Goal: Task Accomplishment & Management: Complete application form

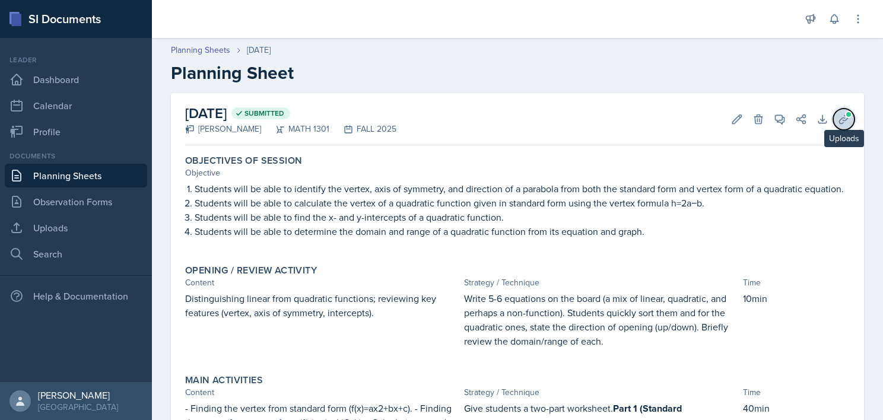
click at [838, 121] on icon at bounding box center [844, 119] width 12 height 12
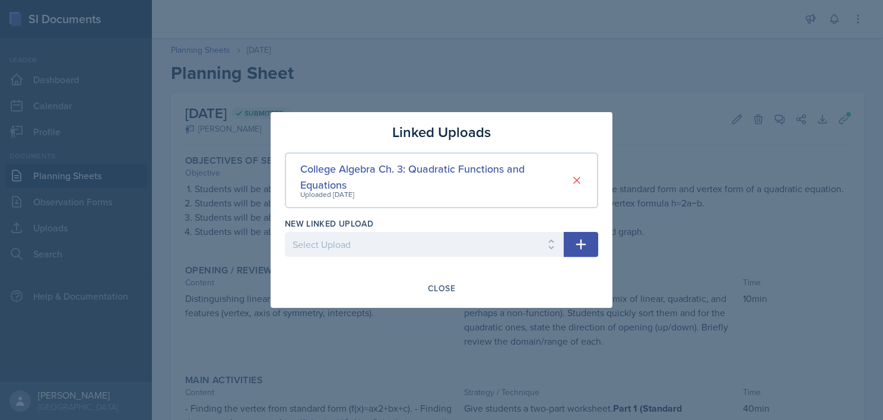
click at [667, 93] on div at bounding box center [441, 210] width 883 height 420
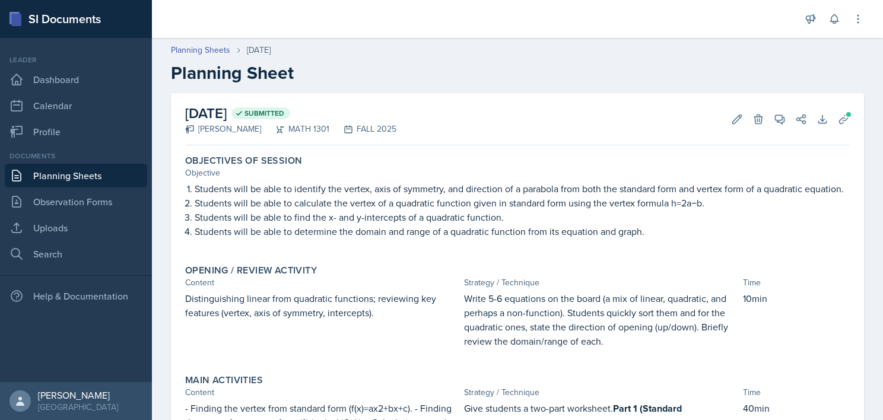
scroll to position [333, 0]
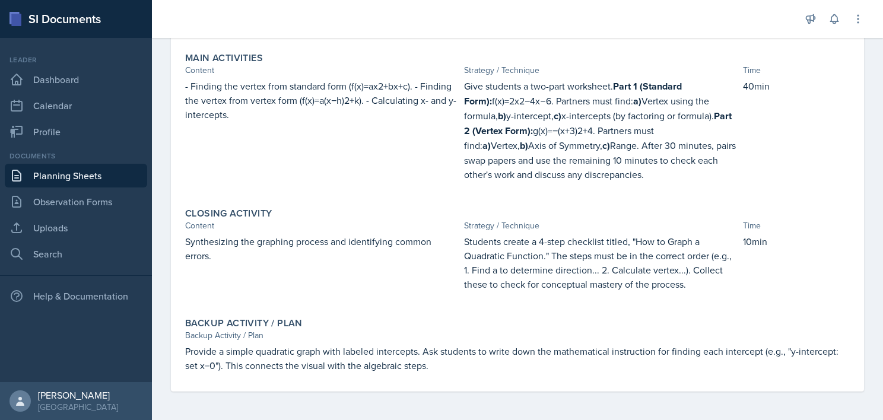
click at [93, 174] on link "Planning Sheets" at bounding box center [76, 176] width 142 height 24
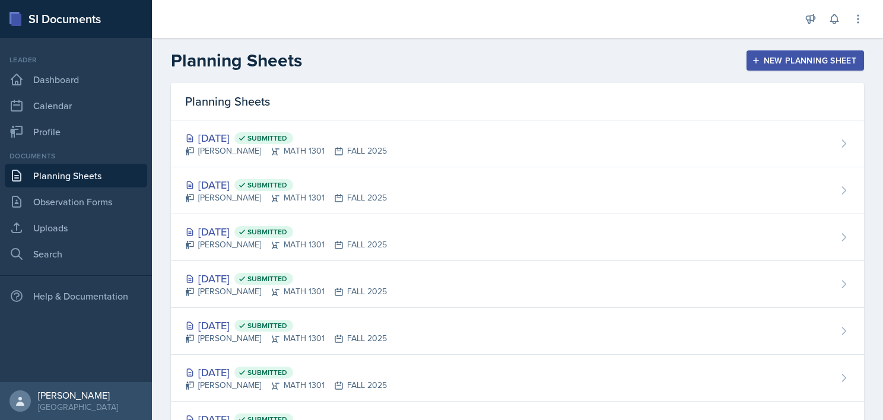
click at [776, 53] on button "New Planning Sheet" at bounding box center [806, 60] width 118 height 20
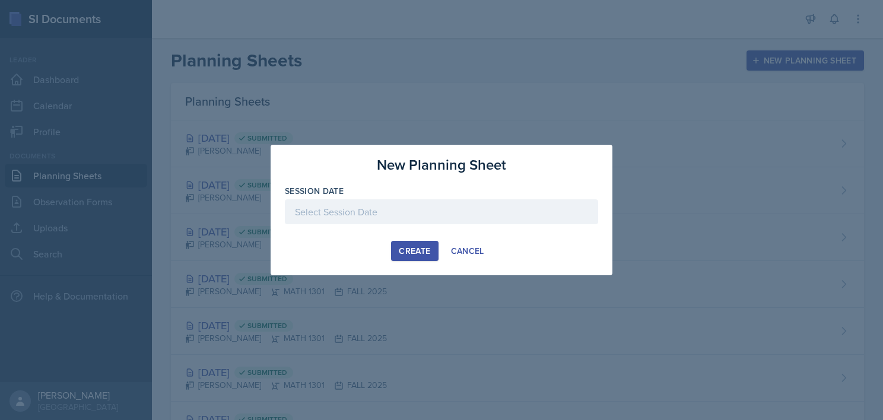
click at [446, 220] on div at bounding box center [441, 211] width 313 height 25
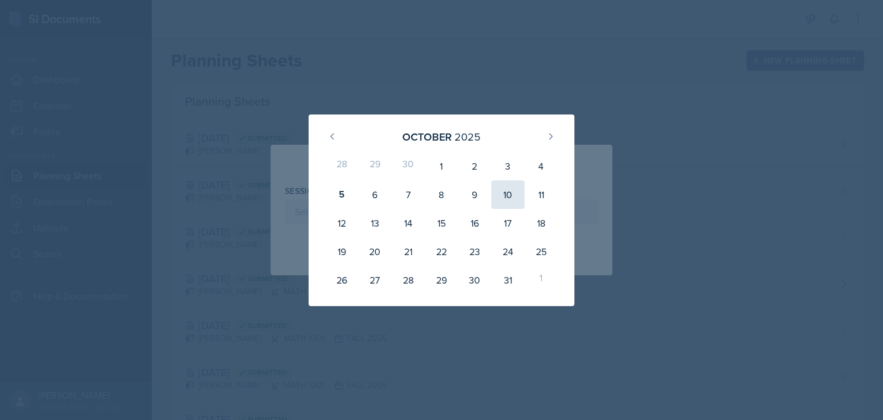
click at [512, 191] on div "10" at bounding box center [507, 194] width 33 height 28
type input "[DATE]"
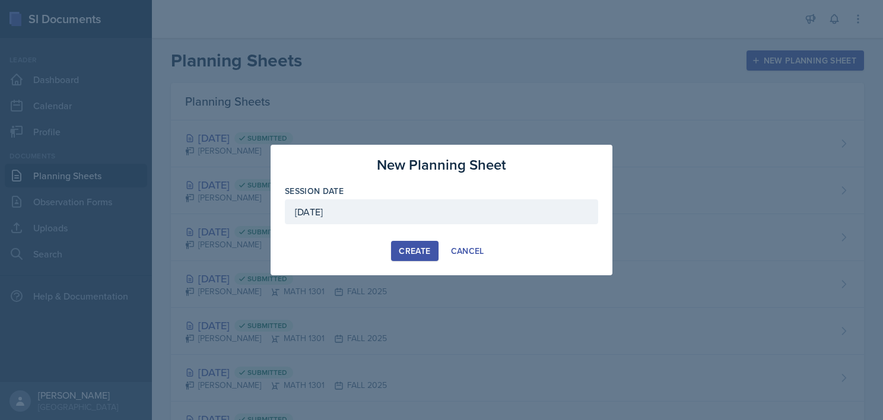
click at [401, 249] on div "Create" at bounding box center [414, 250] width 31 height 9
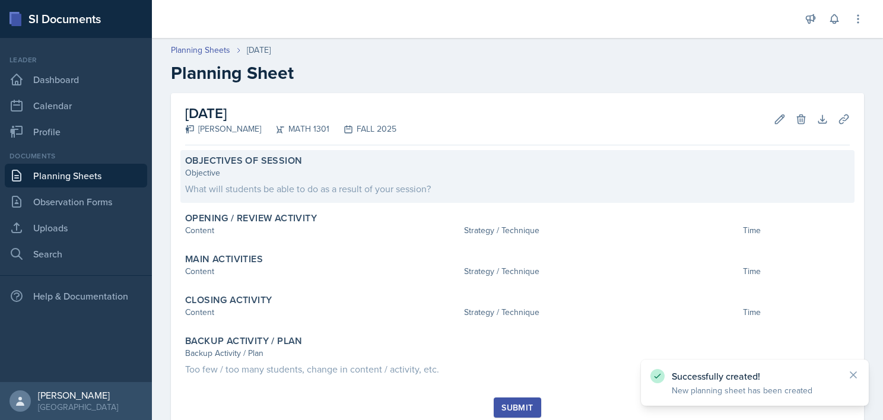
click at [375, 167] on div "Objective" at bounding box center [517, 173] width 665 height 12
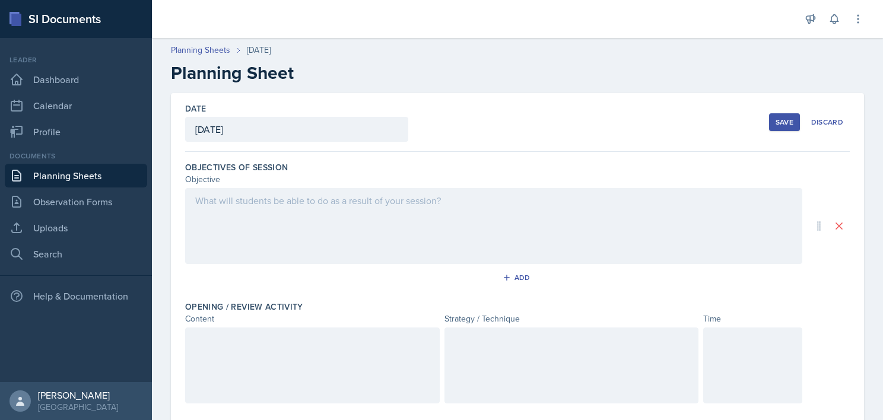
click at [311, 235] on div at bounding box center [493, 226] width 617 height 76
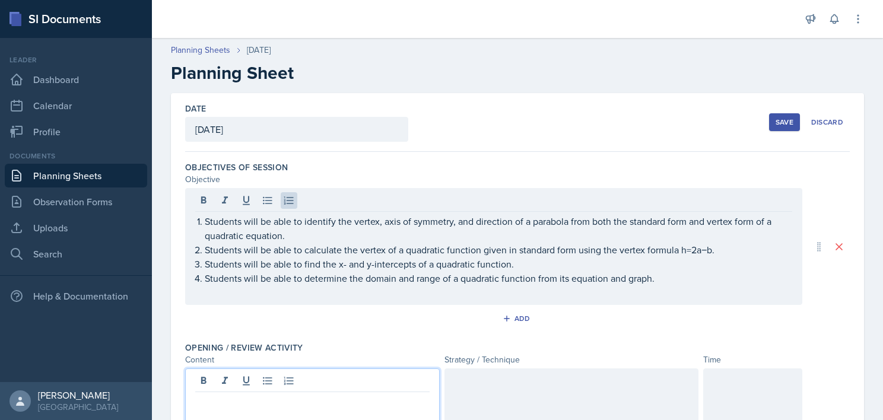
click at [262, 380] on div at bounding box center [312, 407] width 255 height 76
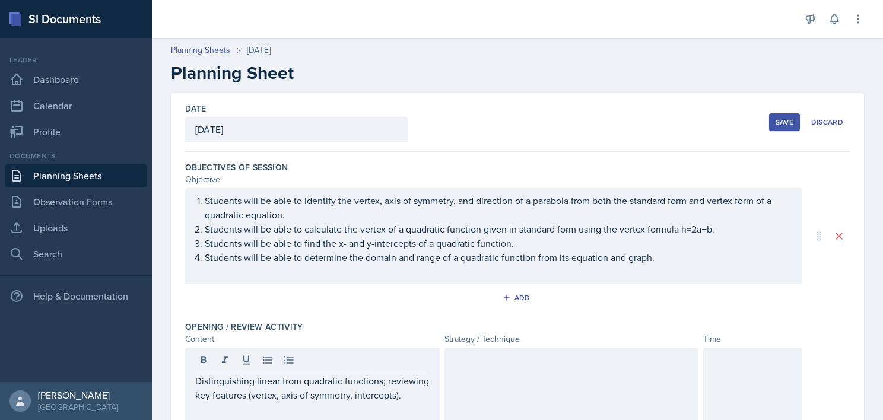
click at [515, 398] on div at bounding box center [572, 386] width 255 height 76
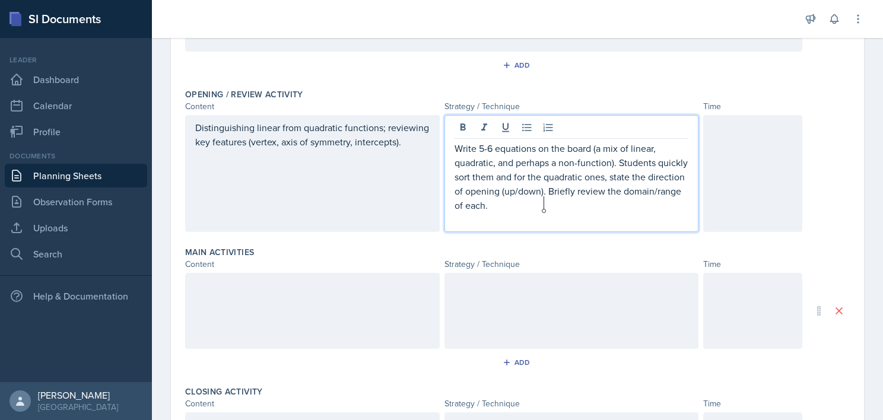
scroll to position [233, 0]
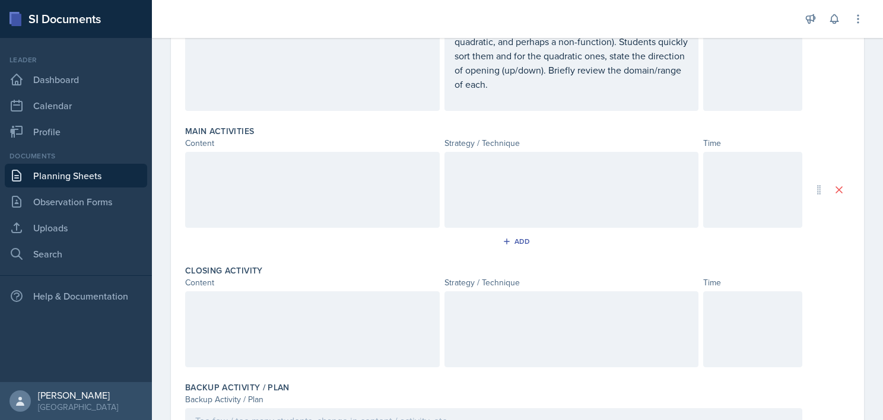
click at [315, 210] on div at bounding box center [312, 190] width 255 height 76
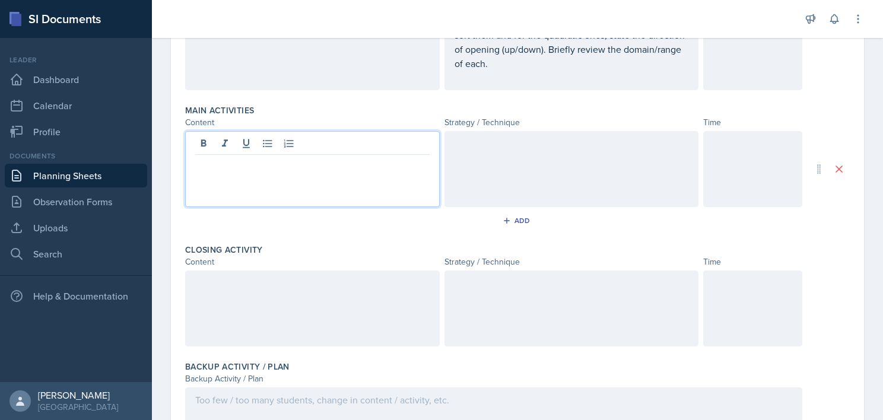
scroll to position [375, 0]
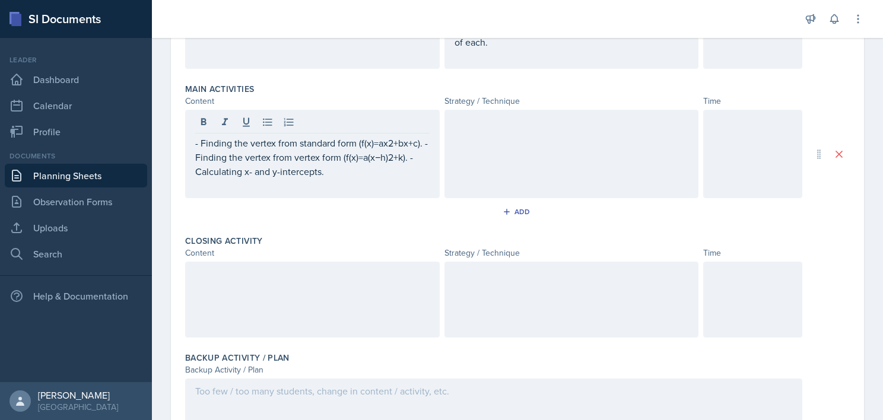
click at [510, 146] on div at bounding box center [572, 154] width 255 height 88
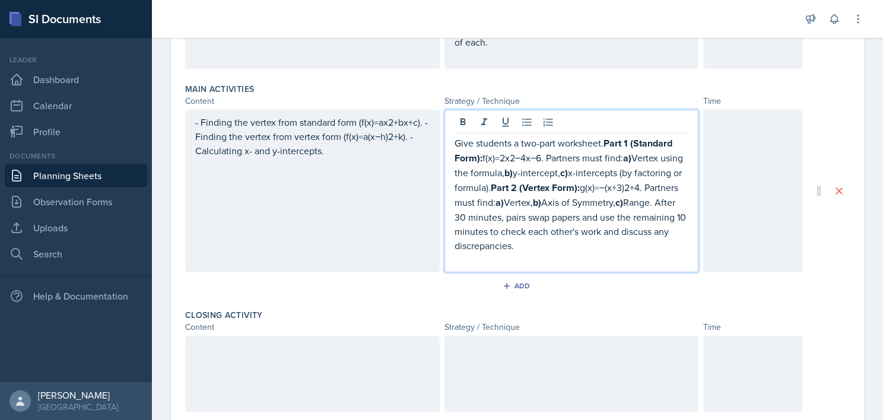
scroll to position [396, 0]
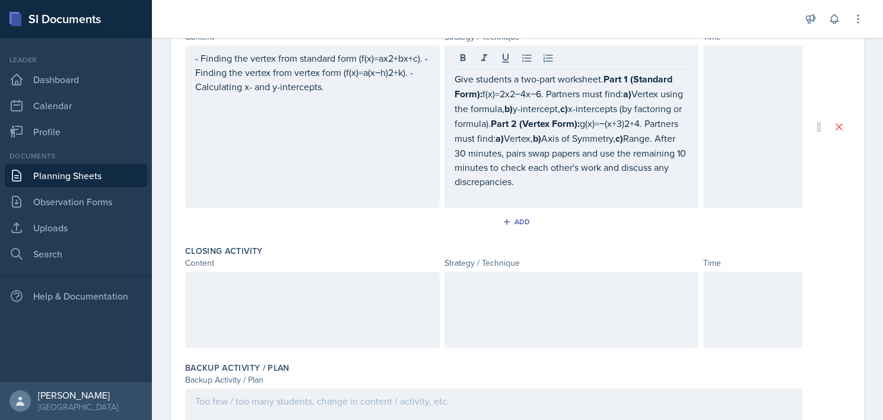
click at [329, 292] on div at bounding box center [312, 310] width 255 height 76
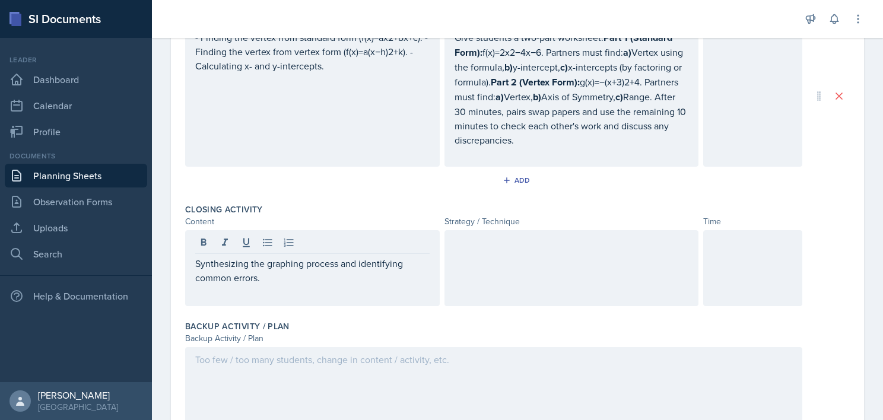
click at [522, 268] on div at bounding box center [572, 268] width 255 height 76
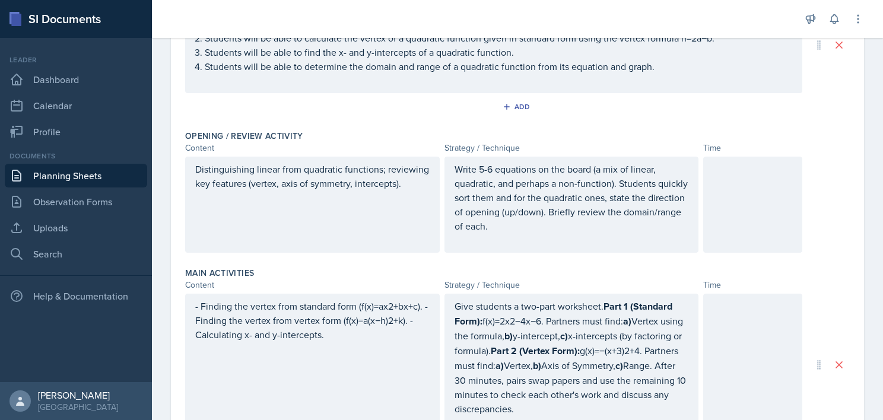
click at [738, 212] on div at bounding box center [752, 205] width 99 height 96
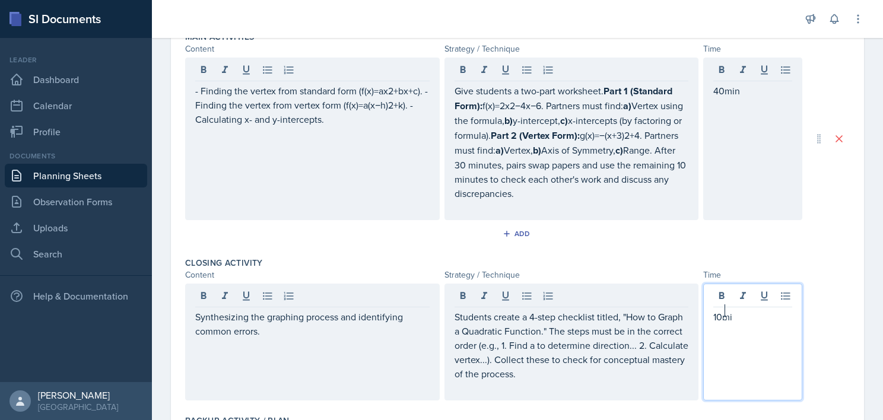
scroll to position [567, 0]
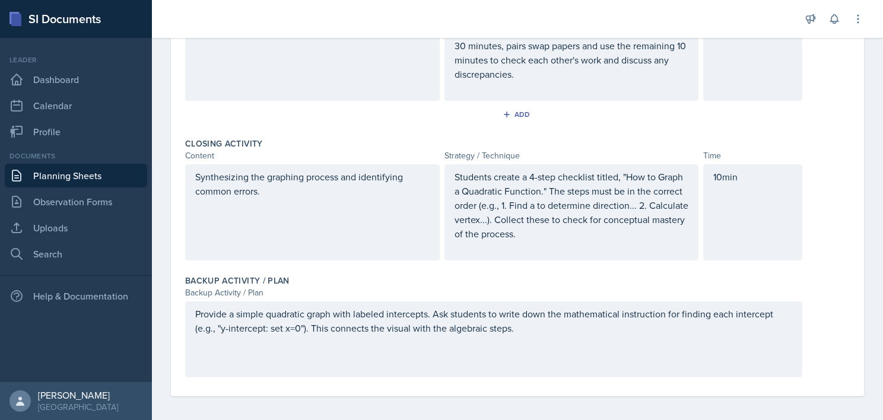
scroll to position [0, 0]
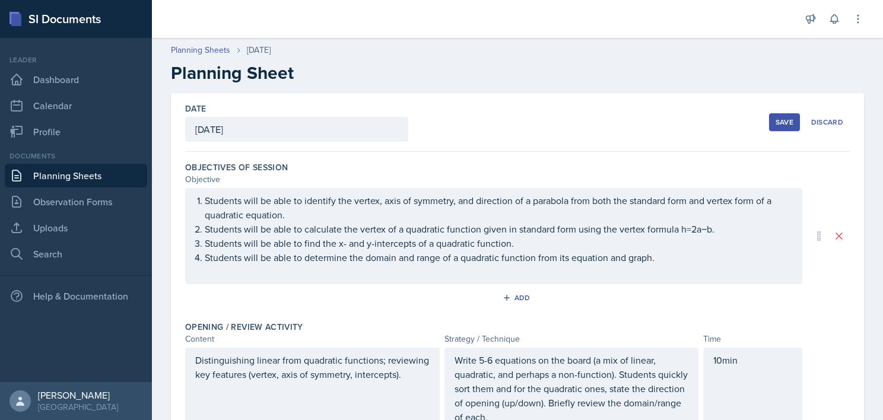
click at [782, 126] on div "Save" at bounding box center [785, 122] width 18 height 9
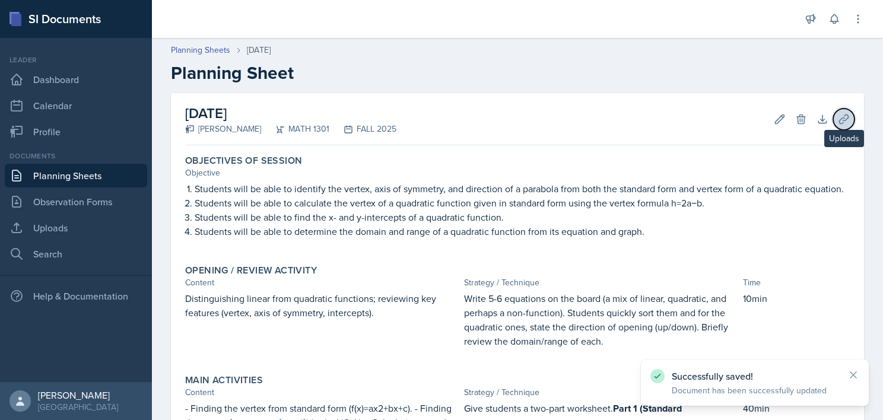
click at [839, 122] on icon at bounding box center [843, 119] width 9 height 9
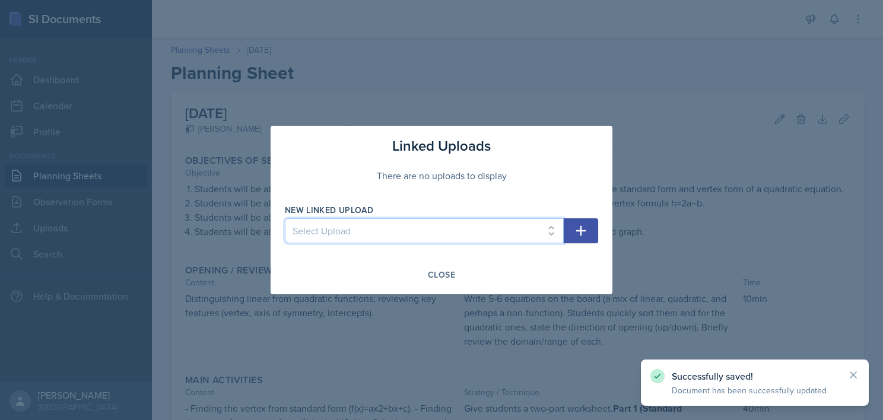
click at [499, 227] on select "Select Upload College Algebra Ch. 1: Introduction to Functions and Graphs Colle…" at bounding box center [424, 230] width 279 height 25
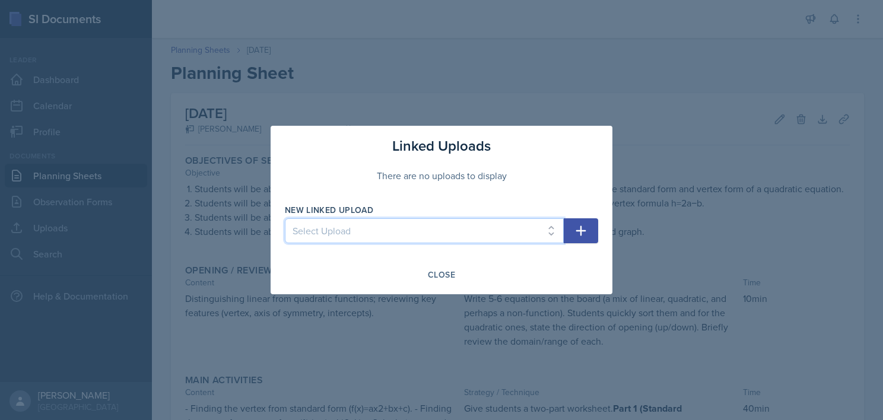
select select "1541e1d9-0e64-4cb8-9361-e7b672952794"
click at [285, 218] on select "Select Upload College Algebra Ch. 1: Introduction to Functions and Graphs Colle…" at bounding box center [424, 230] width 279 height 25
click at [583, 231] on icon "button" at bounding box center [581, 231] width 10 height 10
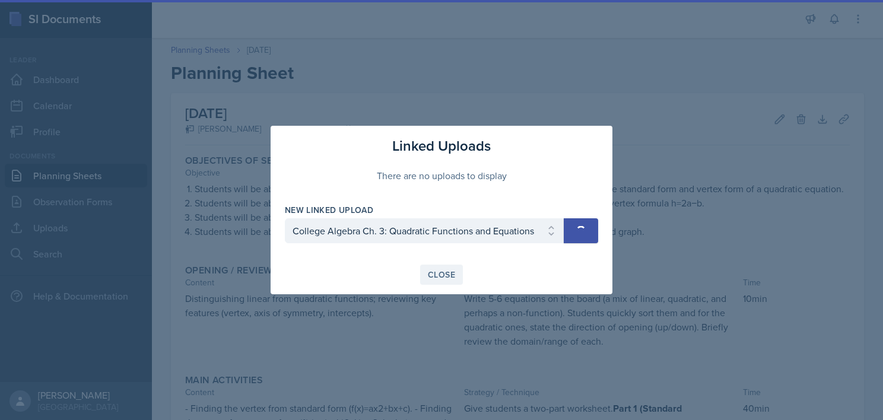
select select
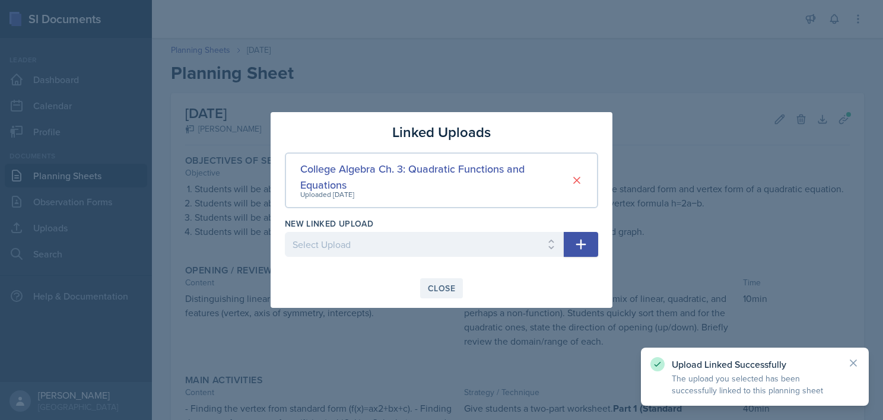
click at [441, 284] on div "Close" at bounding box center [441, 288] width 27 height 9
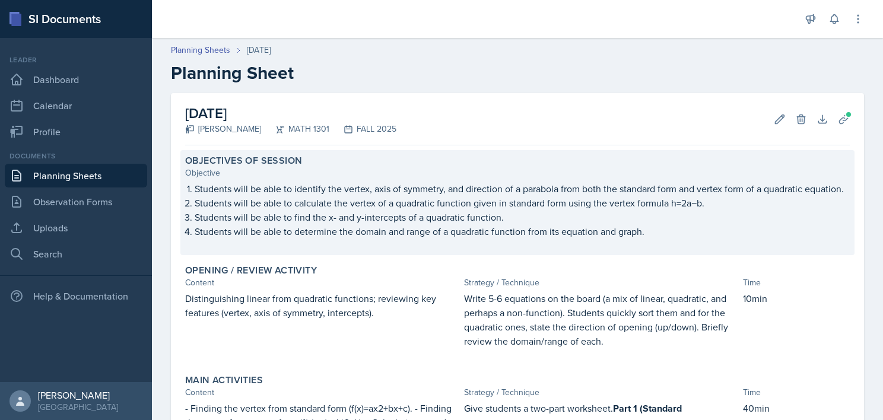
scroll to position [367, 0]
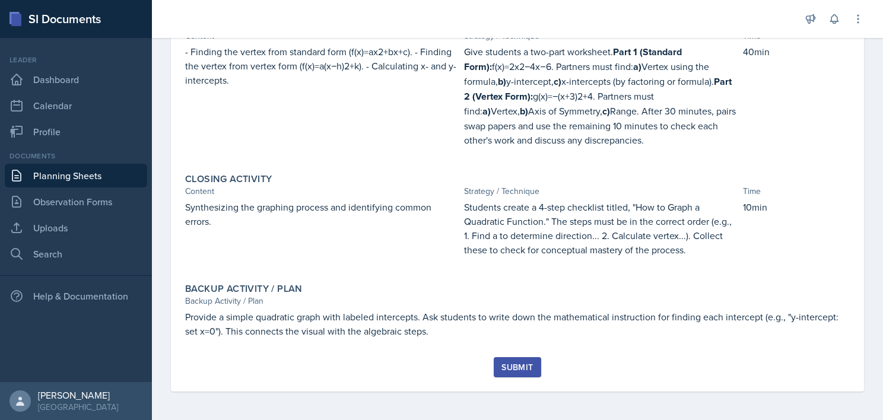
click at [512, 363] on div "Submit" at bounding box center [517, 367] width 31 height 9
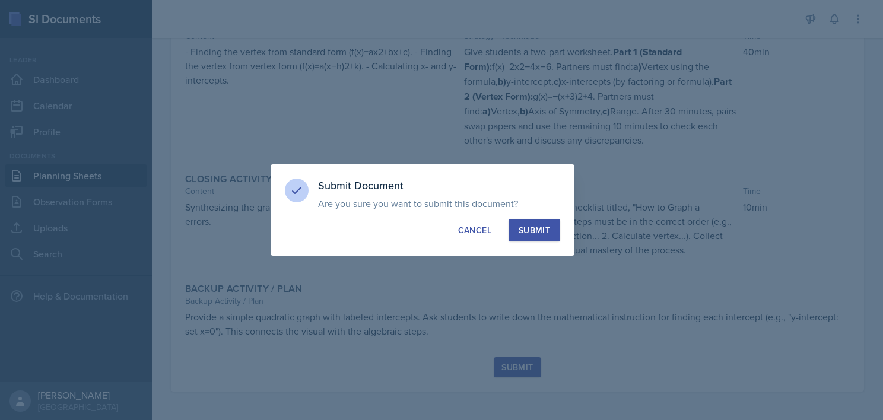
click at [530, 226] on div "Submit" at bounding box center [534, 230] width 31 height 12
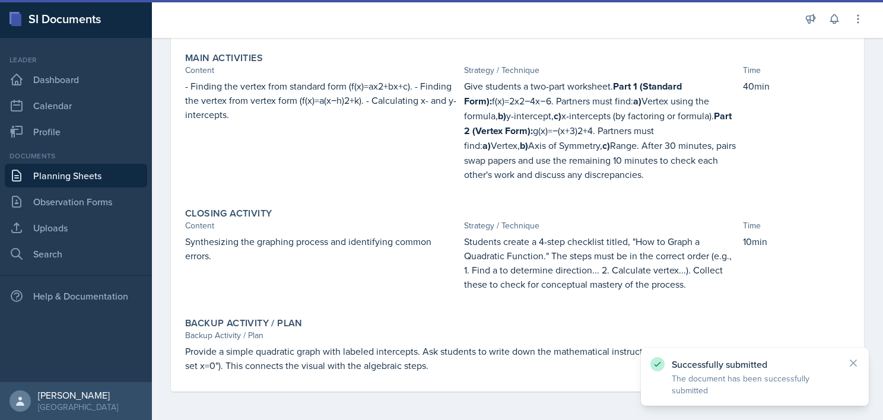
scroll to position [0, 0]
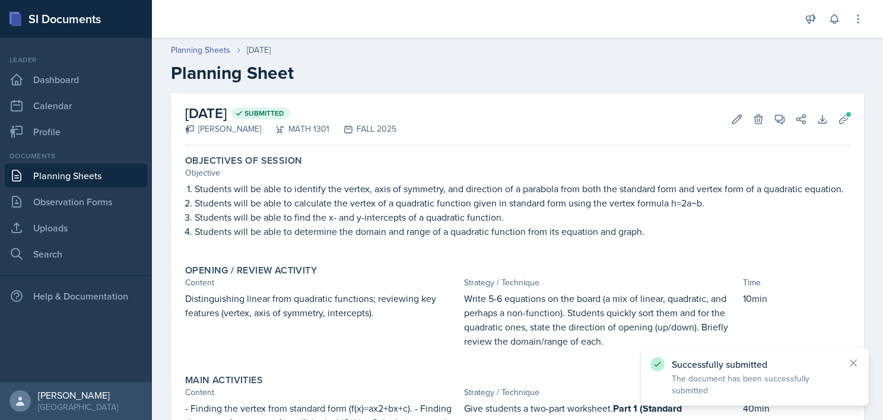
click at [99, 179] on link "Planning Sheets" at bounding box center [76, 176] width 142 height 24
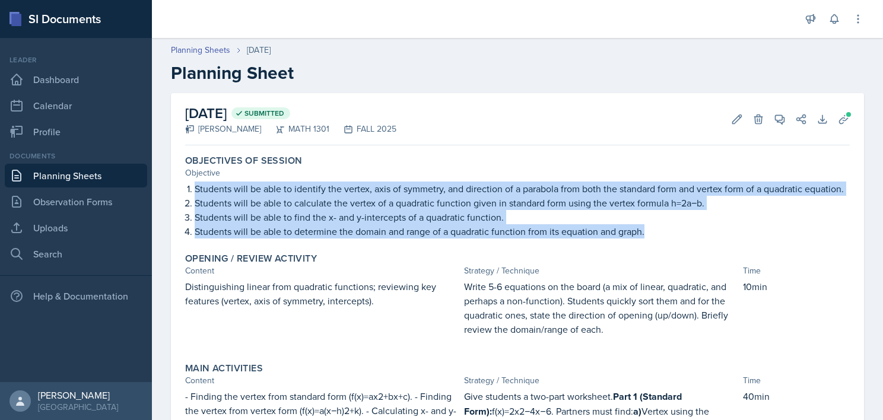
drag, startPoint x: 648, startPoint y: 246, endPoint x: 189, endPoint y: 190, distance: 462.2
click at [195, 190] on ol "Students will be able to identify the vertex, axis of symmetry, and direction o…" at bounding box center [522, 210] width 655 height 57
copy ol "Students will be able to identify the vertex, axis of symmetry, and direction o…"
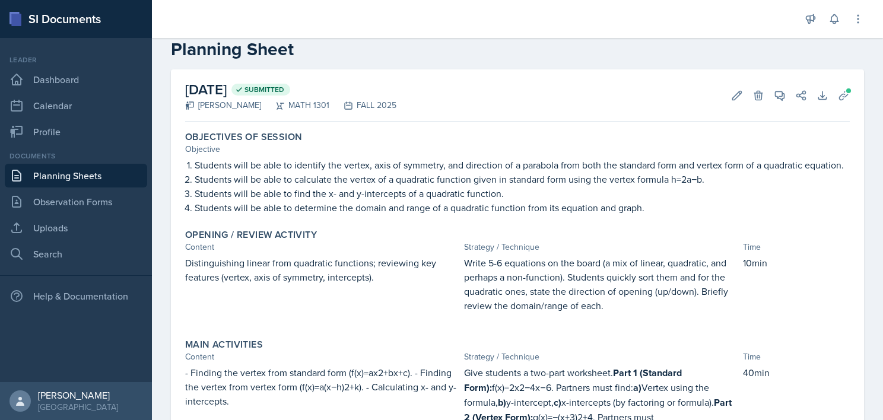
click at [342, 278] on p "Distinguishing linear from quadratic functions; reviewing key features (vertex,…" at bounding box center [322, 270] width 274 height 28
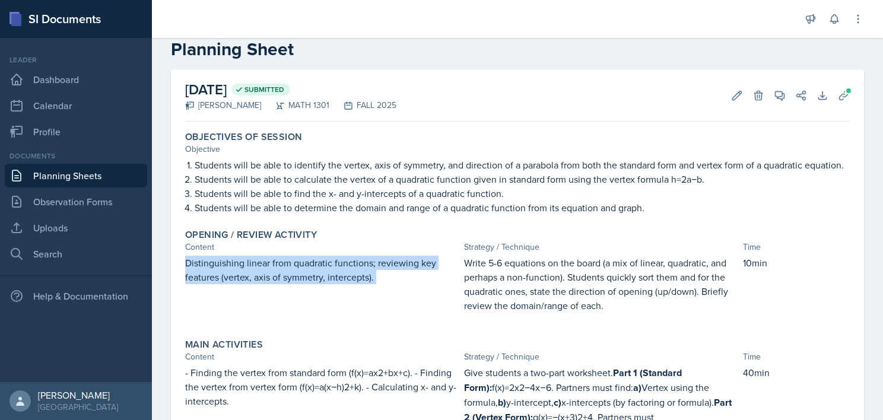
click at [342, 278] on p "Distinguishing linear from quadratic functions; reviewing key features (vertex,…" at bounding box center [322, 270] width 274 height 28
copy div "Distinguishing linear from quadratic functions; reviewing key features (vertex,…"
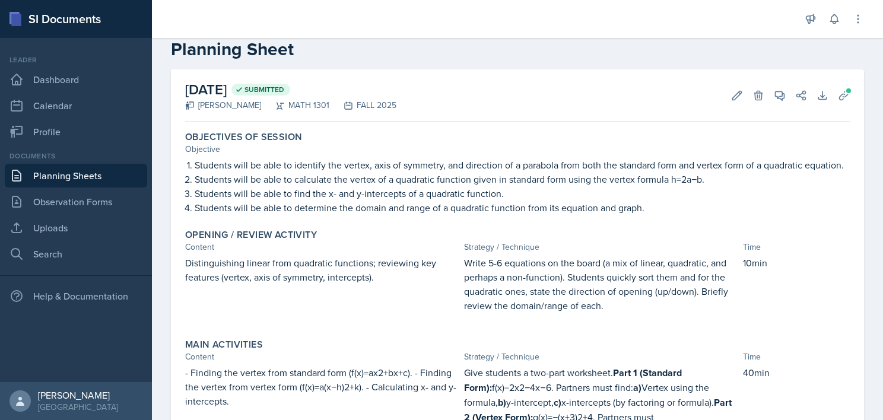
click at [546, 294] on p "Write 5-6 equations on the board (a mix of linear, quadratic, and perhaps a non…" at bounding box center [601, 284] width 274 height 57
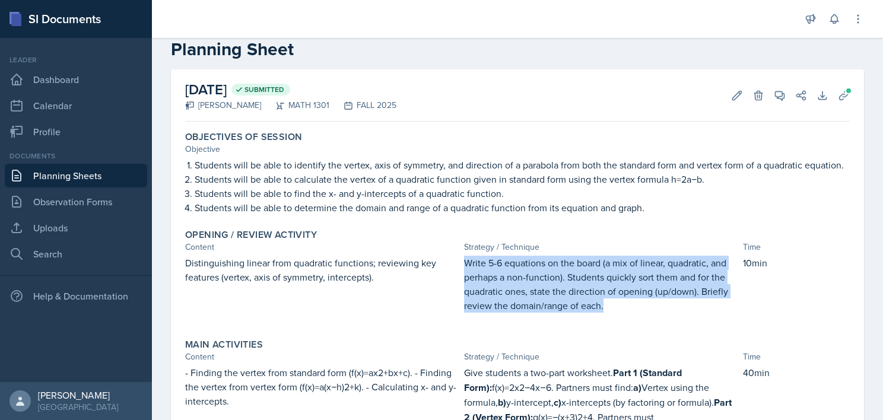
click at [546, 294] on p "Write 5-6 equations on the board (a mix of linear, quadratic, and perhaps a non…" at bounding box center [601, 284] width 274 height 57
copy p "Write 5-6 equations on the board (a mix of linear, quadratic, and perhaps a non…"
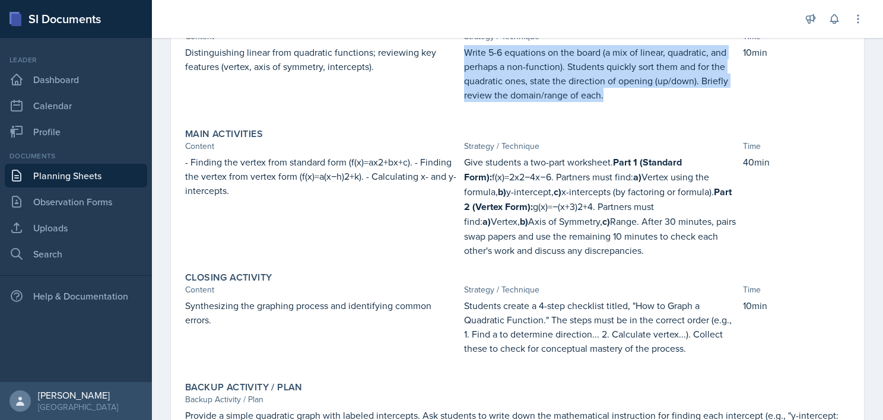
scroll to position [235, 0]
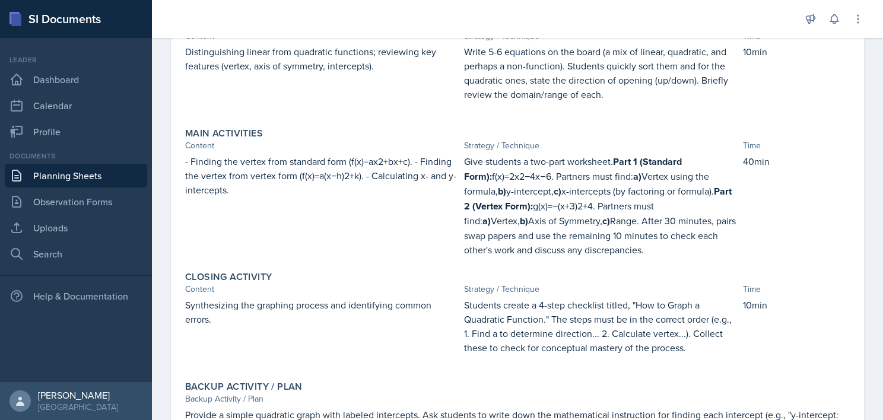
click at [360, 187] on p "- Finding the vertex from standard form (f(x)=ax2+bx+c). - Finding the vertex f…" at bounding box center [322, 175] width 274 height 43
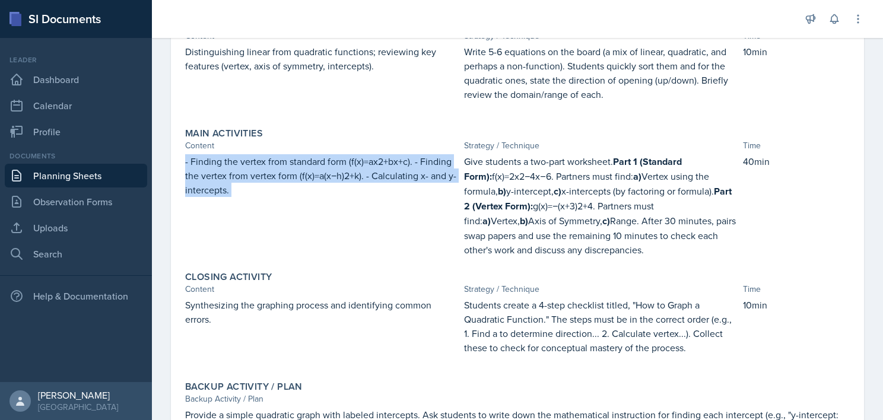
click at [360, 187] on p "- Finding the vertex from standard form (f(x)=ax2+bx+c). - Finding the vertex f…" at bounding box center [322, 175] width 274 height 43
copy div "- Finding the vertex from standard form (f(x)=ax2+bx+c). - Finding the vertex f…"
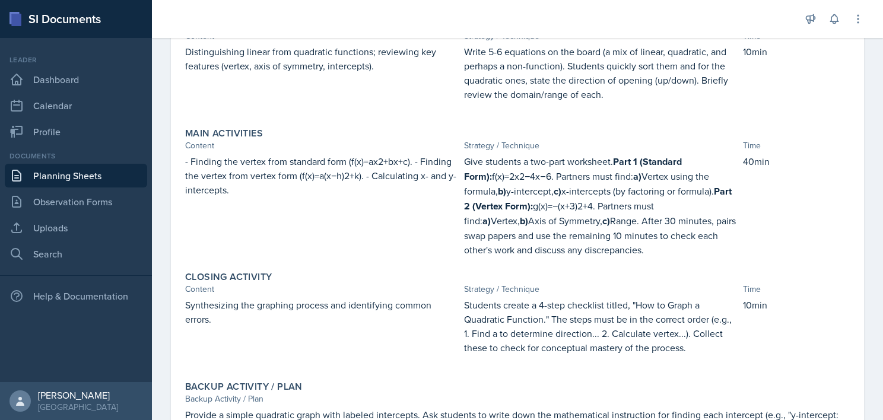
click at [525, 214] on p "Give students a two-part worksheet. Part 1 (Standard Form): f(x)=2x2−4x−6. Part…" at bounding box center [601, 205] width 274 height 103
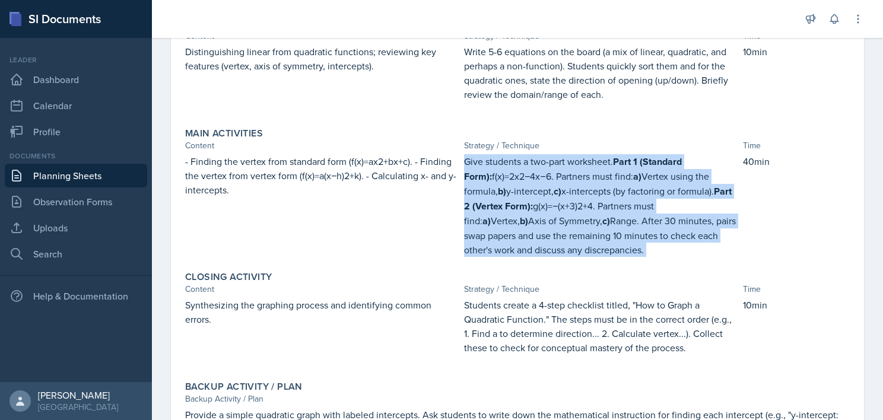
click at [525, 214] on p "Give students a two-part worksheet. Part 1 (Standard Form): f(x)=2x2−4x−6. Part…" at bounding box center [601, 205] width 274 height 103
copy div "Give students a two-part worksheet. Part 1 (Standard Form): f(x)=2x2−4x−6. Part…"
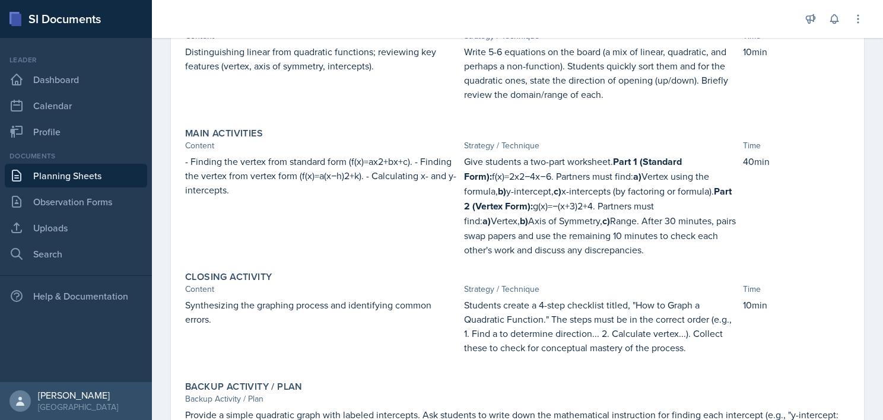
click at [315, 318] on p "Synthesizing the graphing process and identifying common errors." at bounding box center [322, 312] width 274 height 28
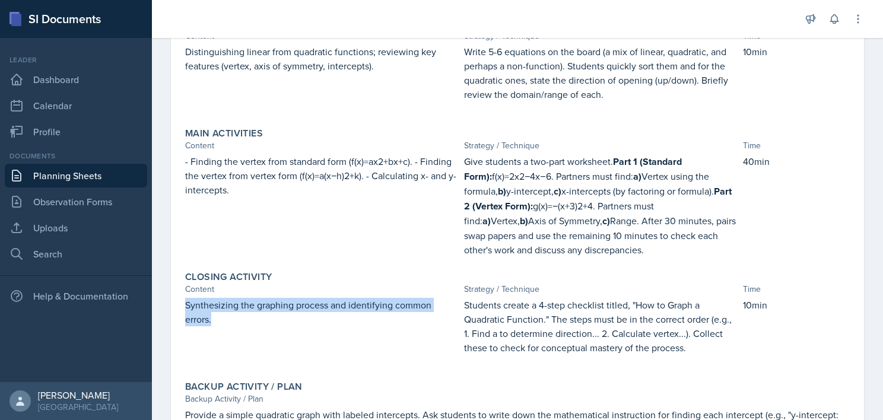
copy p "Synthesizing the graphing process and identifying common errors."
click at [315, 318] on p "Synthesizing the graphing process and identifying common errors." at bounding box center [322, 312] width 274 height 28
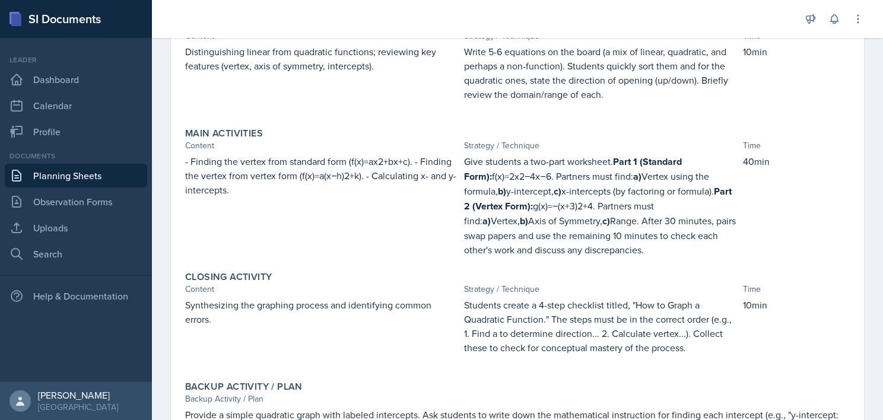
click at [554, 338] on p "Students create a 4-step checklist titled, "How to Graph a Quadratic Function."…" at bounding box center [601, 326] width 274 height 57
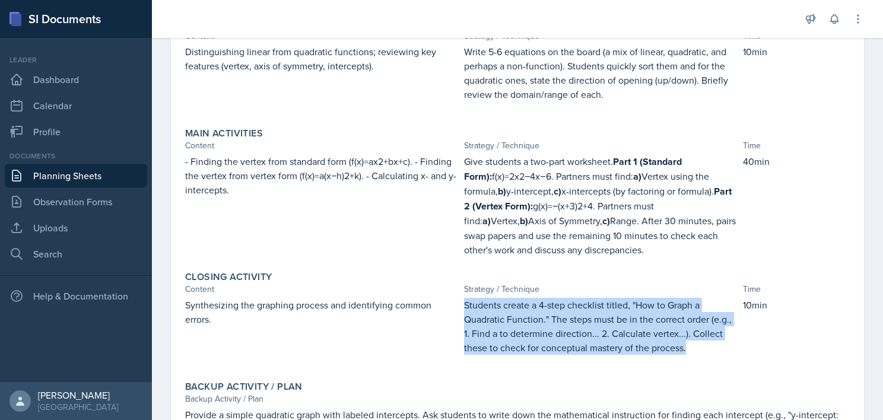
click at [554, 338] on p "Students create a 4-step checklist titled, "How to Graph a Quadratic Function."…" at bounding box center [601, 326] width 274 height 57
copy p "Students create a 4-step checklist titled, "How to Graph a Quadratic Function."…"
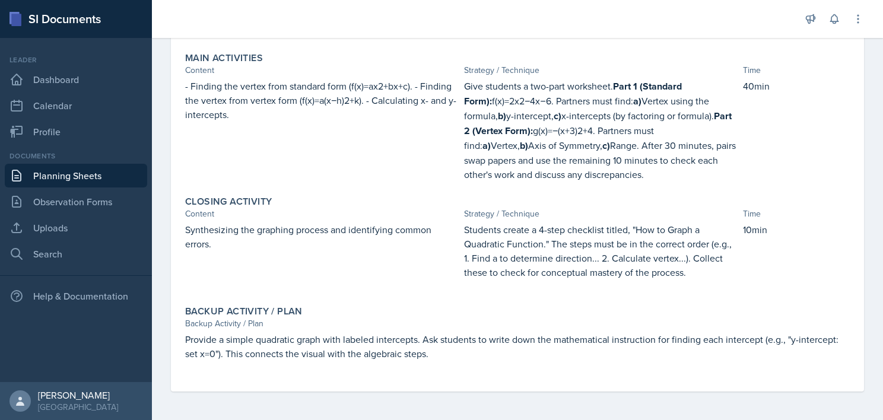
click at [309, 341] on p "Provide a simple quadratic graph with labeled intercepts. Ask students to write…" at bounding box center [517, 346] width 665 height 28
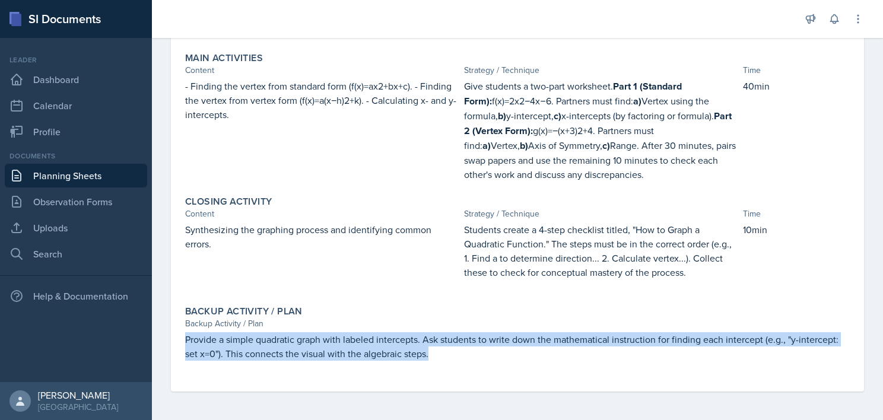
click at [309, 341] on p "Provide a simple quadratic graph with labeled intercepts. Ask students to write…" at bounding box center [517, 346] width 665 height 28
copy p "Provide a simple quadratic graph with labeled intercepts. Ask students to write…"
